Goal: Task Accomplishment & Management: Use online tool/utility

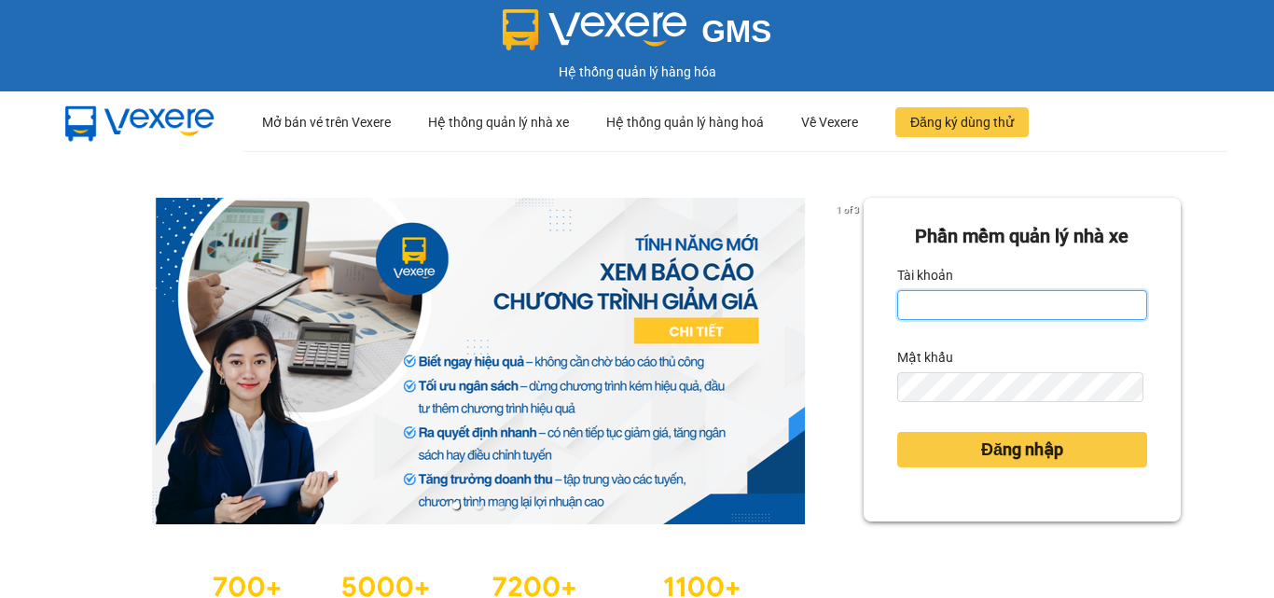
drag, startPoint x: 945, startPoint y: 300, endPoint x: 978, endPoint y: 315, distance: 35.9
click at [945, 300] on input "Tài khoản" at bounding box center [1023, 305] width 250 height 30
type input "minh.caolam"
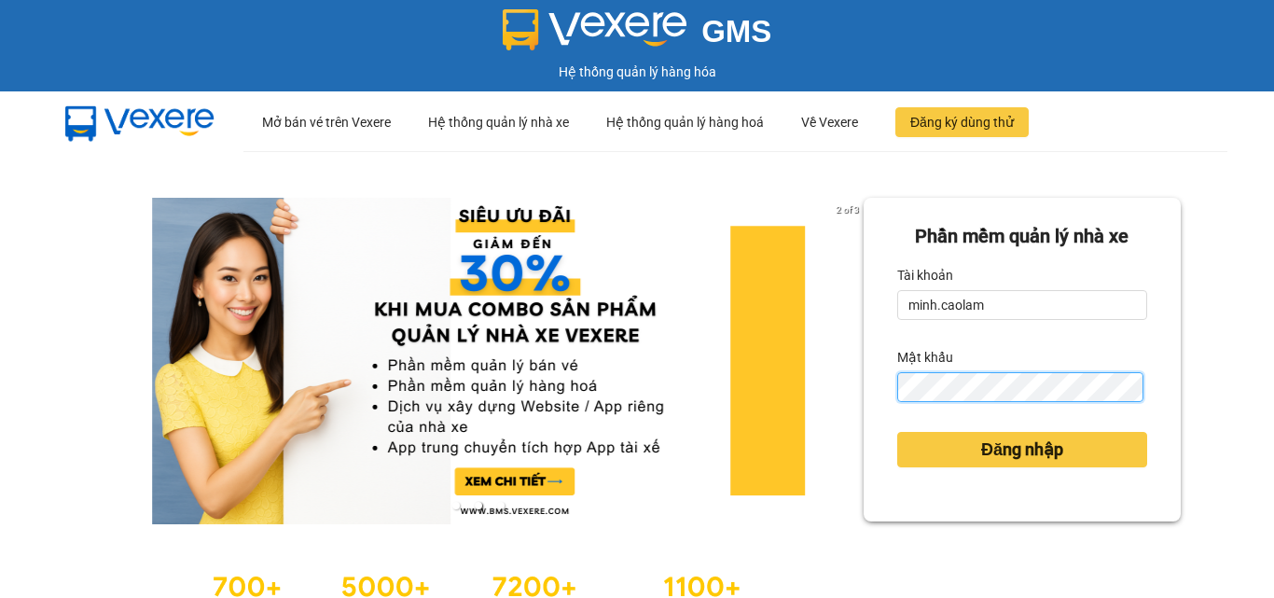
click at [898, 432] on button "Đăng nhập" at bounding box center [1023, 449] width 250 height 35
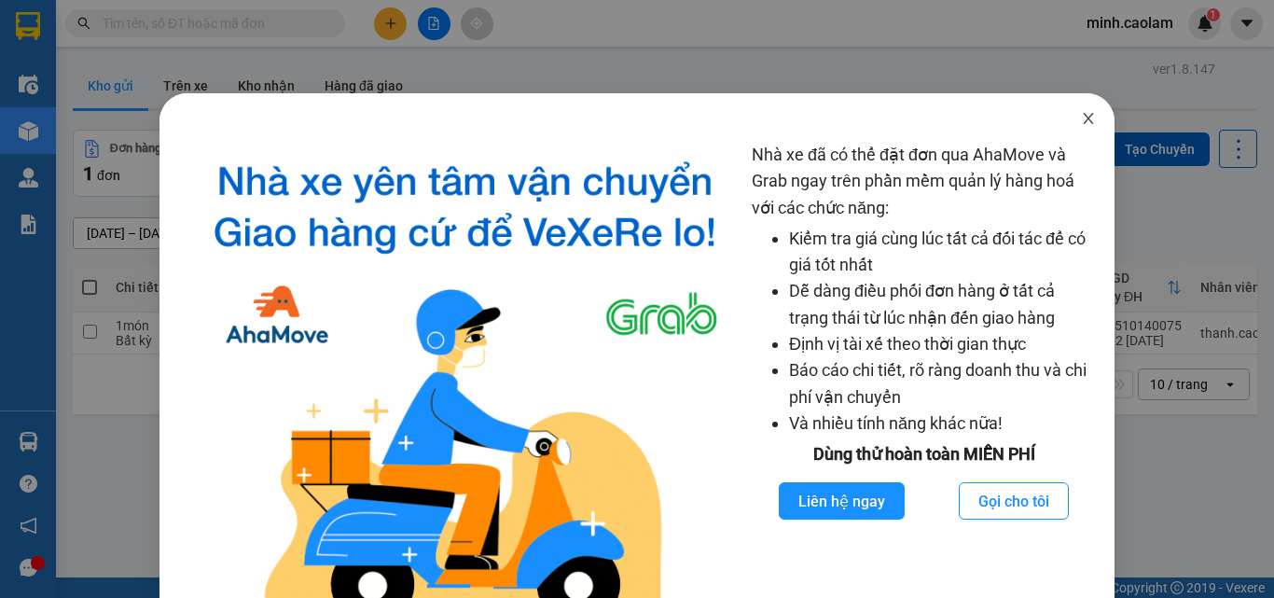
click at [1081, 114] on icon "close" at bounding box center [1088, 118] width 15 height 15
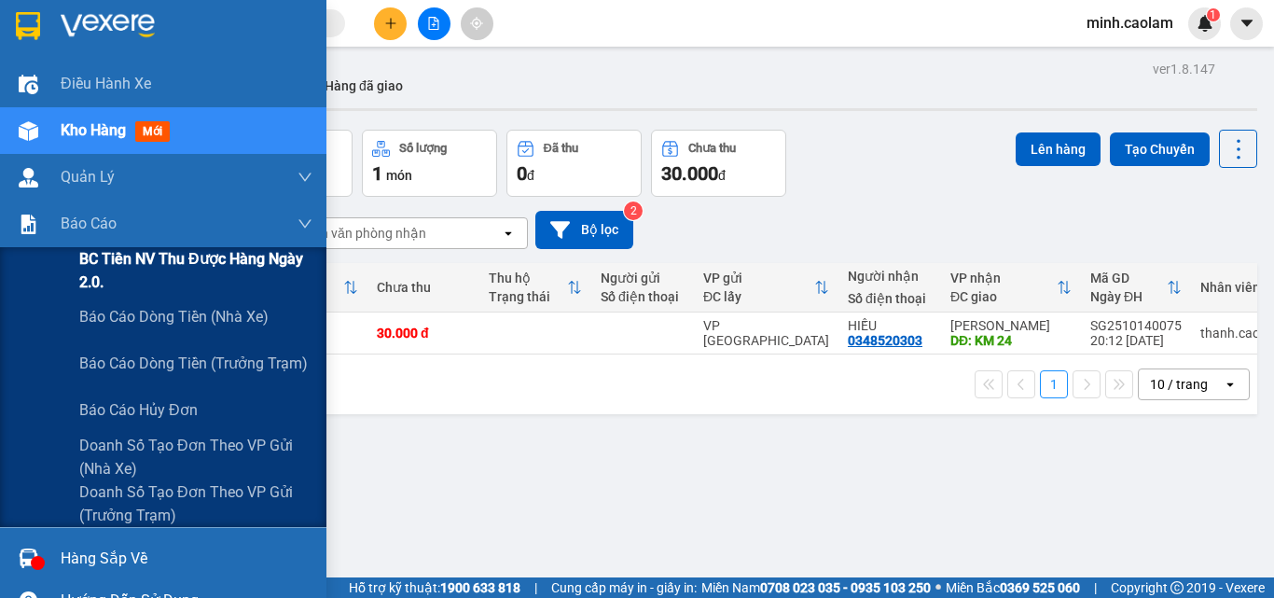
click at [118, 270] on span "BC Tiền NV thu được hàng ngày 2.0." at bounding box center [195, 270] width 233 height 47
